Goal: Transaction & Acquisition: Register for event/course

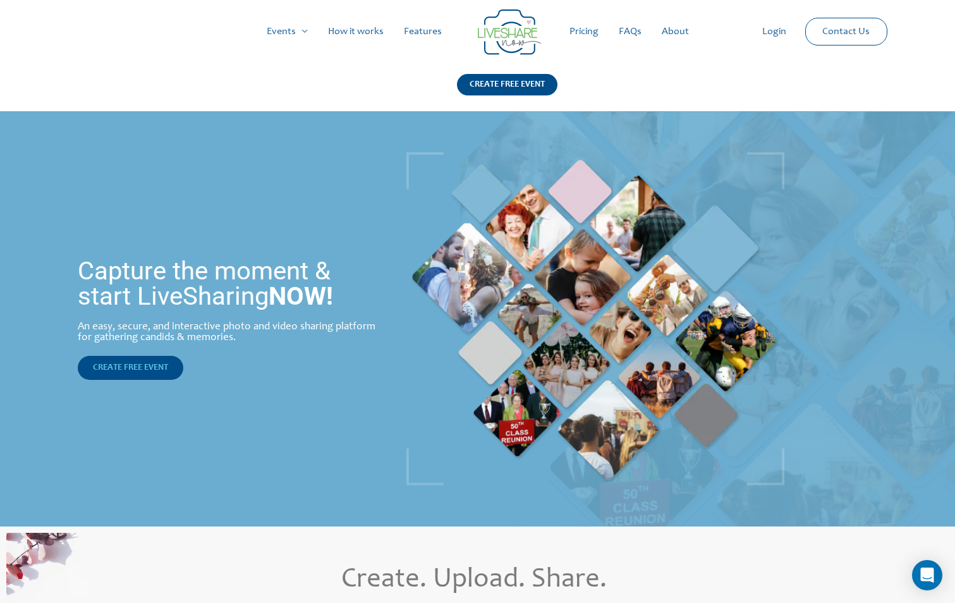
click at [142, 364] on span "CREATE FREE EVENT" at bounding box center [130, 367] width 75 height 9
click at [585, 33] on link "Pricing" at bounding box center [583, 31] width 49 height 40
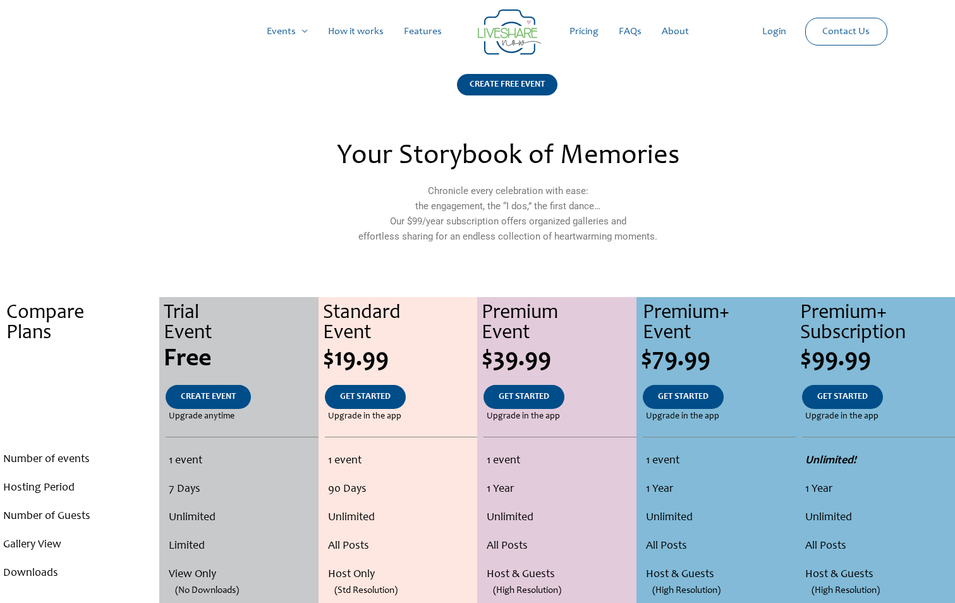
scroll to position [126, 0]
